Goal: Find specific page/section: Find specific page/section

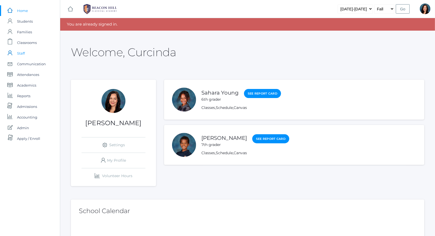
click at [23, 51] on span "Staff" at bounding box center [21, 53] width 8 height 11
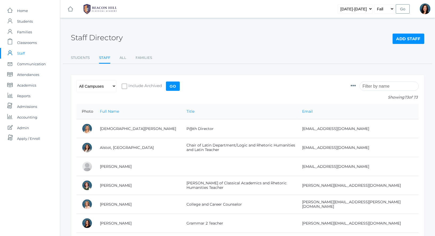
click at [377, 85] on input "search" at bounding box center [388, 85] width 59 height 9
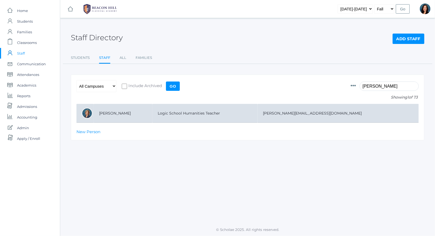
type input "[PERSON_NAME]"
click at [113, 116] on td "[PERSON_NAME]" at bounding box center [123, 113] width 59 height 19
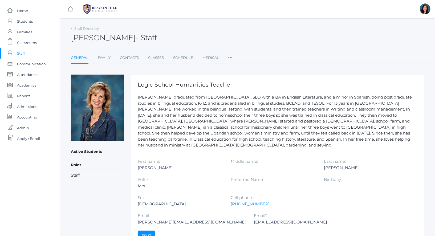
click at [71, 29] on icon at bounding box center [71, 29] width 1 height 2
click at [23, 54] on span "Staff" at bounding box center [21, 53] width 8 height 11
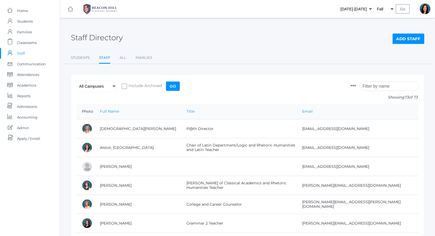
click at [392, 84] on input "search" at bounding box center [388, 85] width 59 height 9
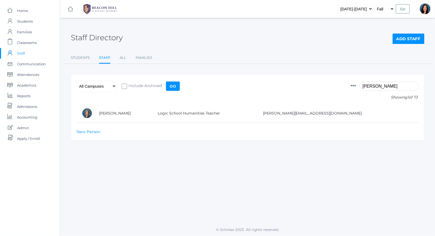
type input "[PERSON_NAME]"
click at [262, 182] on div "Staff Directory Add Staff Students Staff All Families Students Staff All Famili…" at bounding box center [247, 121] width 374 height 192
